Goal: Use online tool/utility: Utilize a website feature to perform a specific function

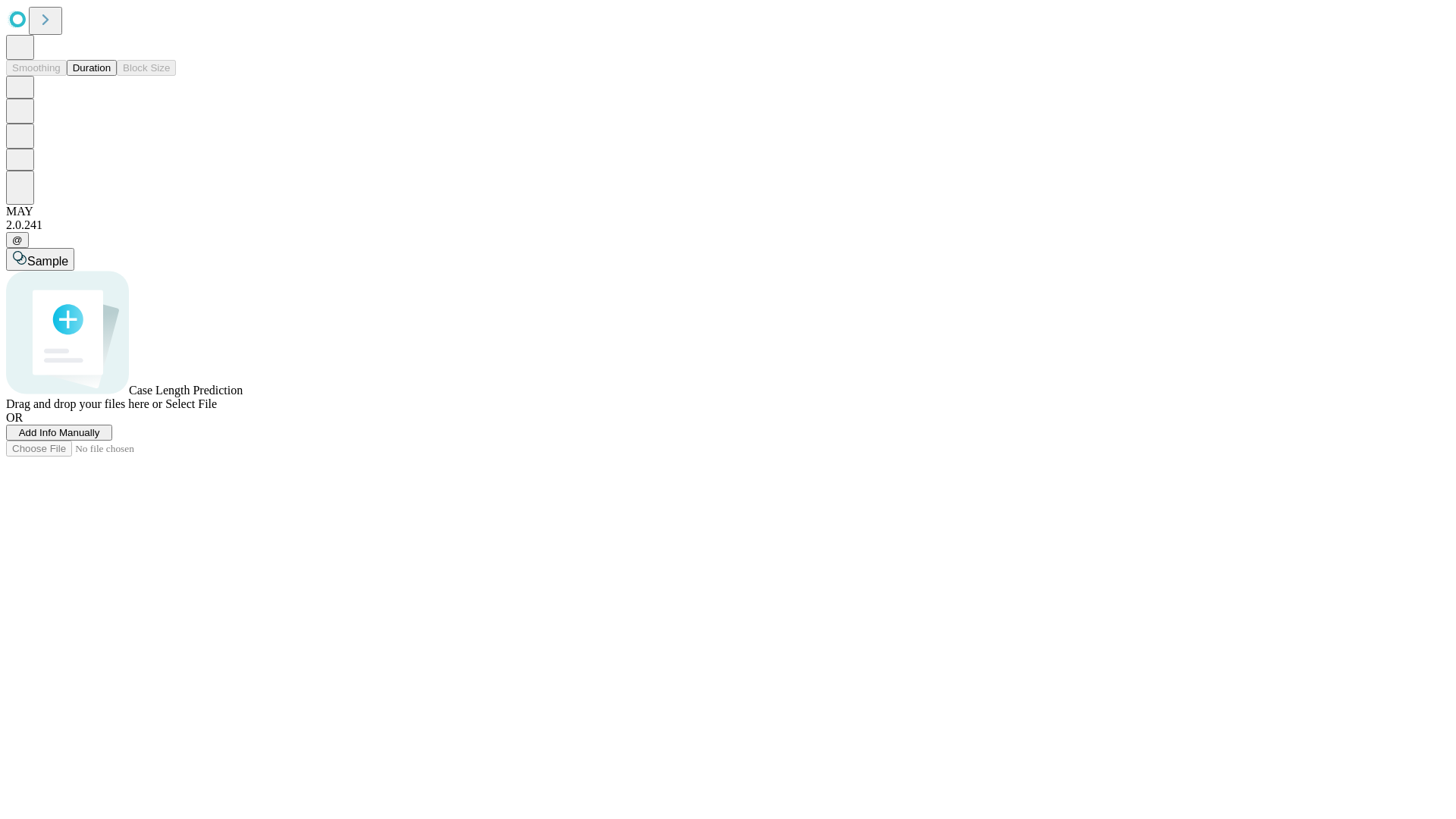
click at [217, 410] on span "Select File" at bounding box center [190, 404] width 51 height 13
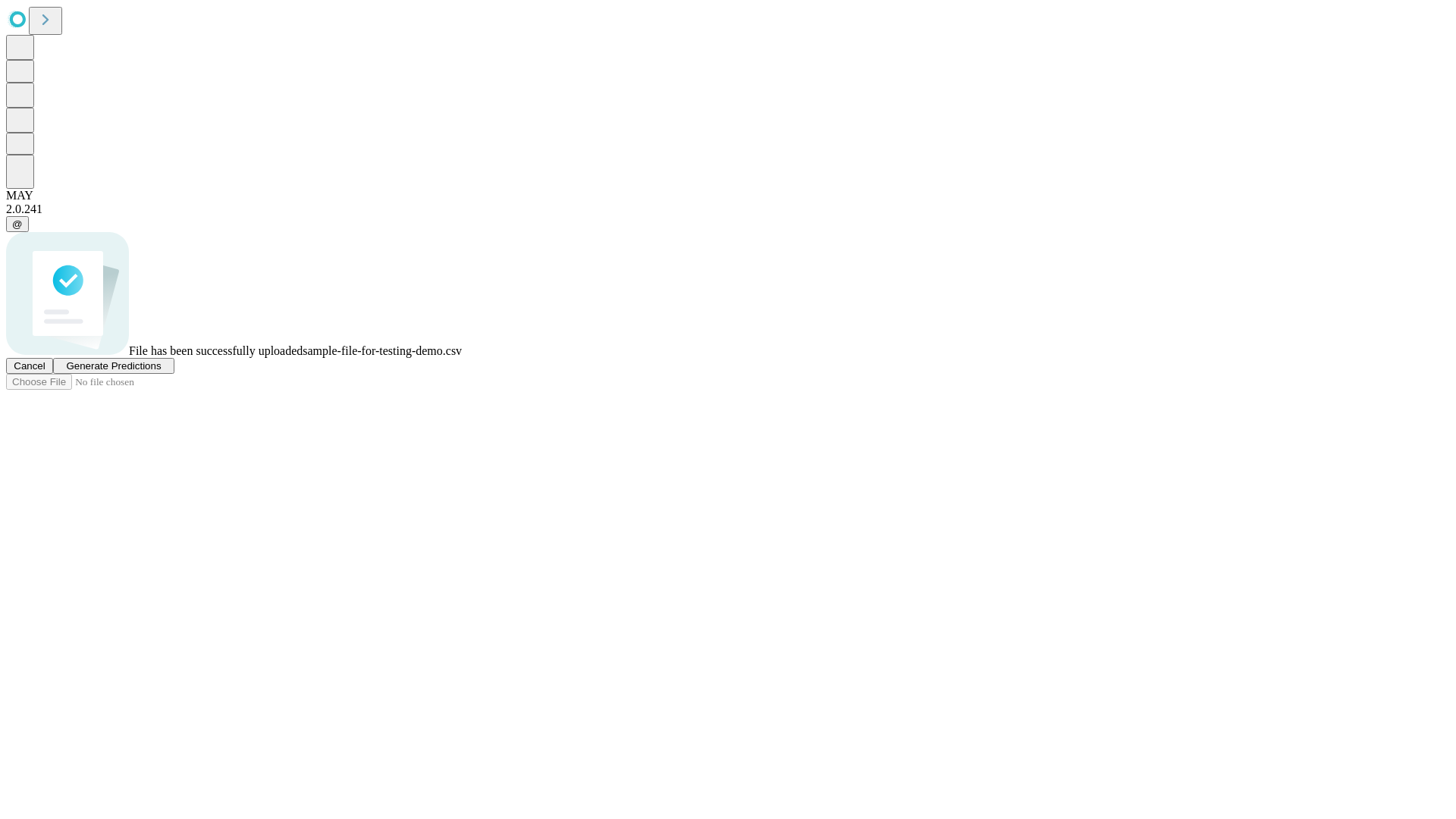
click at [160, 372] on span "Generate Predictions" at bounding box center [113, 365] width 94 height 12
